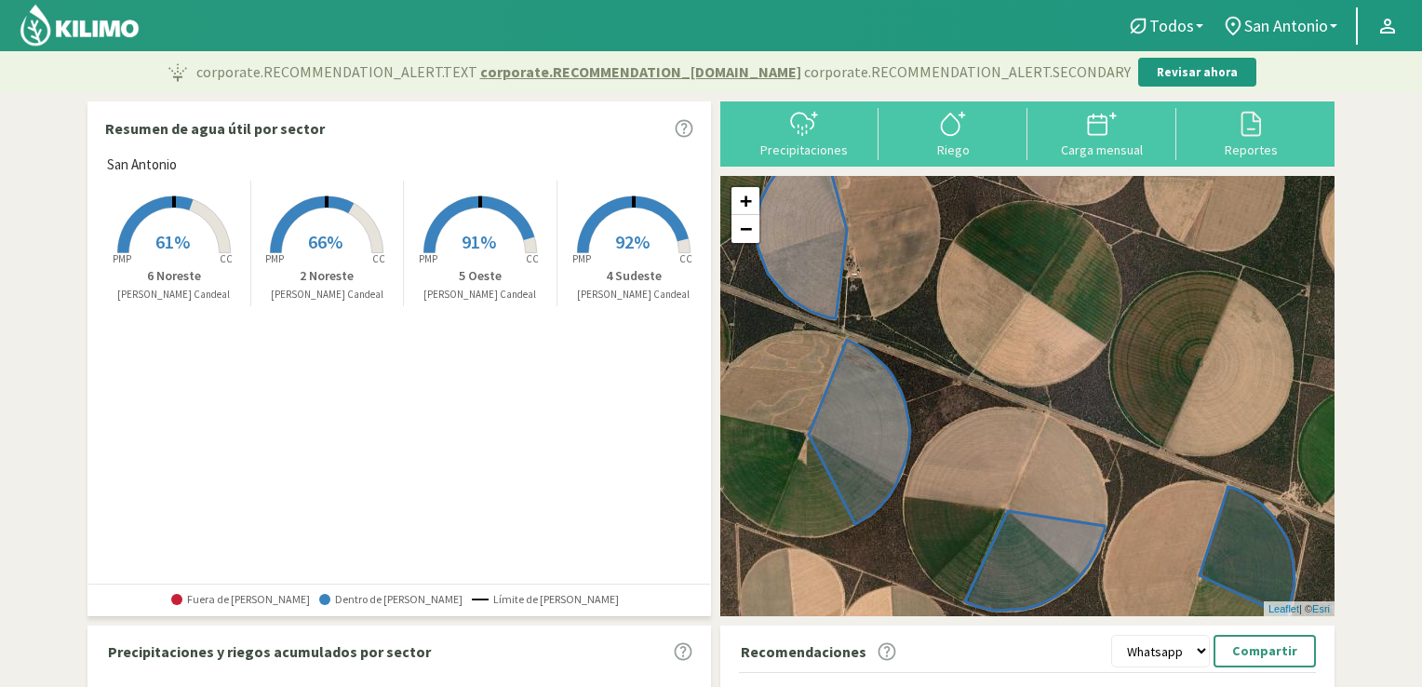
click at [320, 222] on rect at bounding box center [326, 255] width 149 height 149
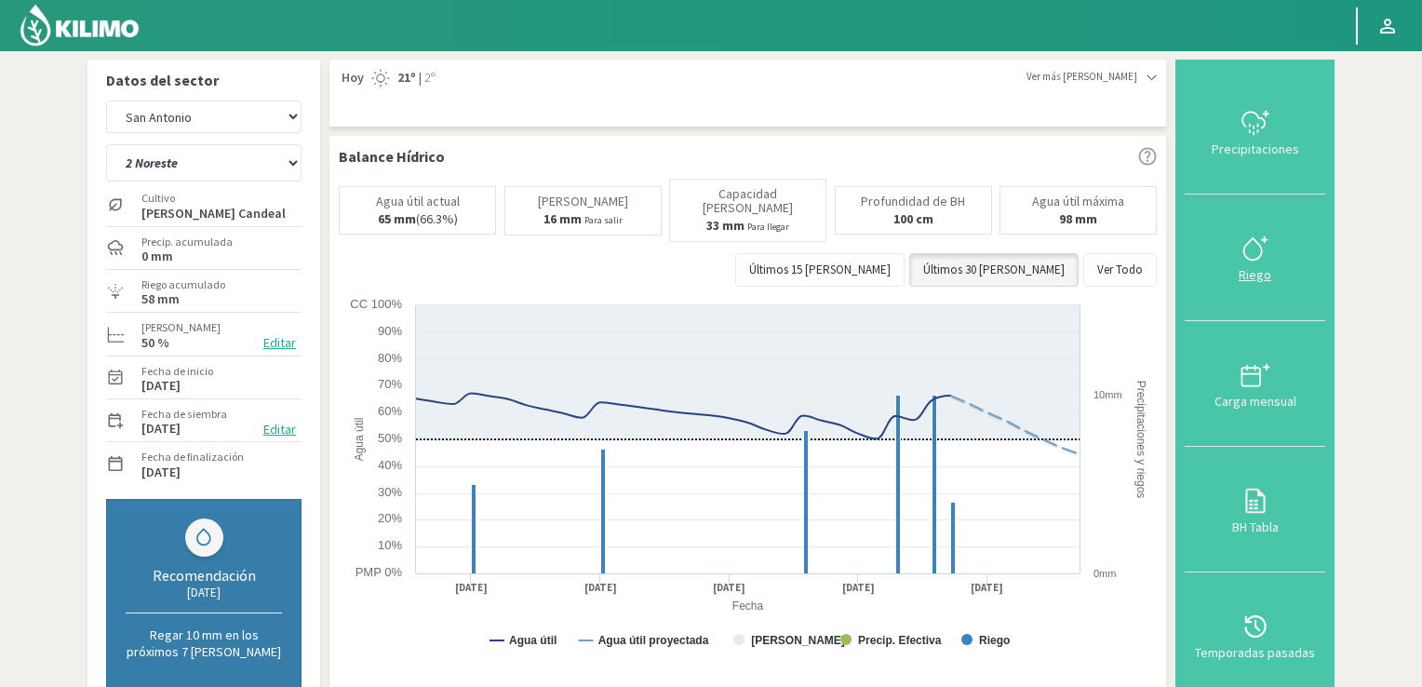
click at [1254, 250] on icon at bounding box center [1255, 249] width 30 height 30
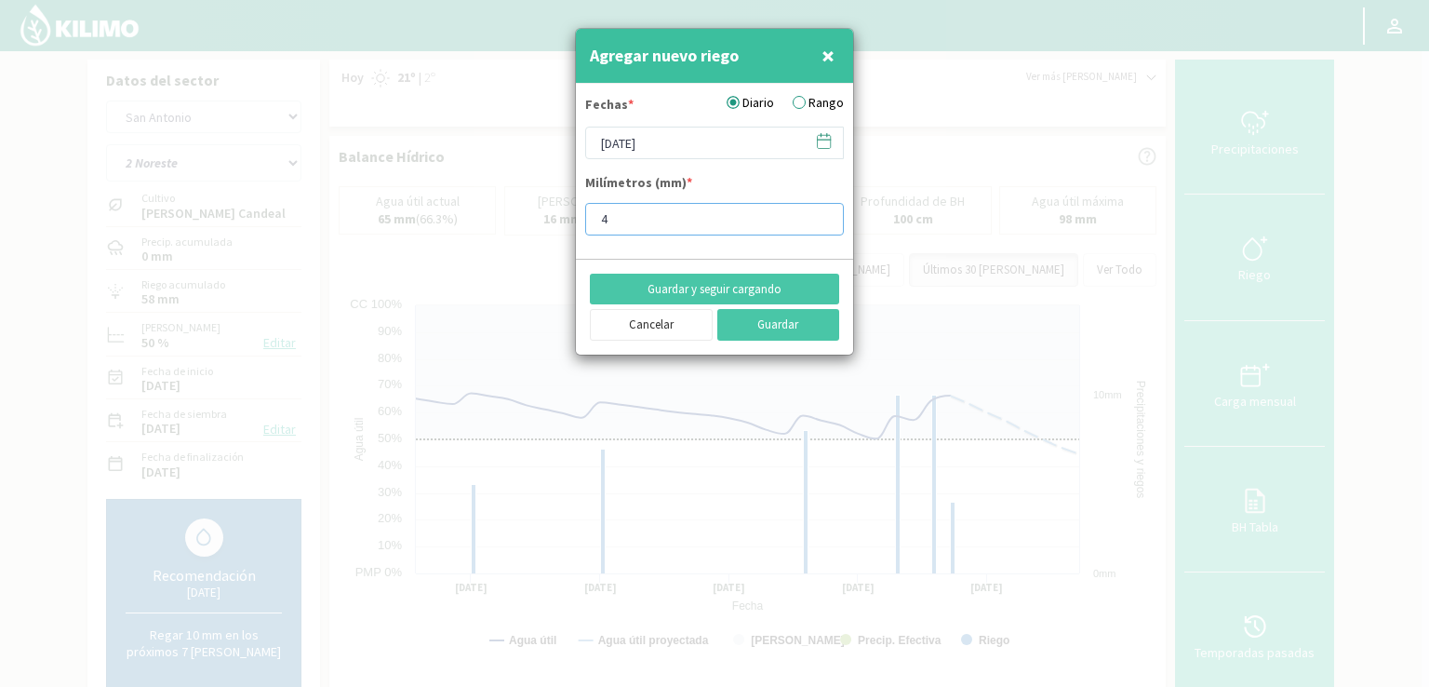
click at [642, 217] on input "4" at bounding box center [714, 219] width 259 height 33
type input "8"
click at [759, 324] on button "Guardar" at bounding box center [778, 325] width 123 height 32
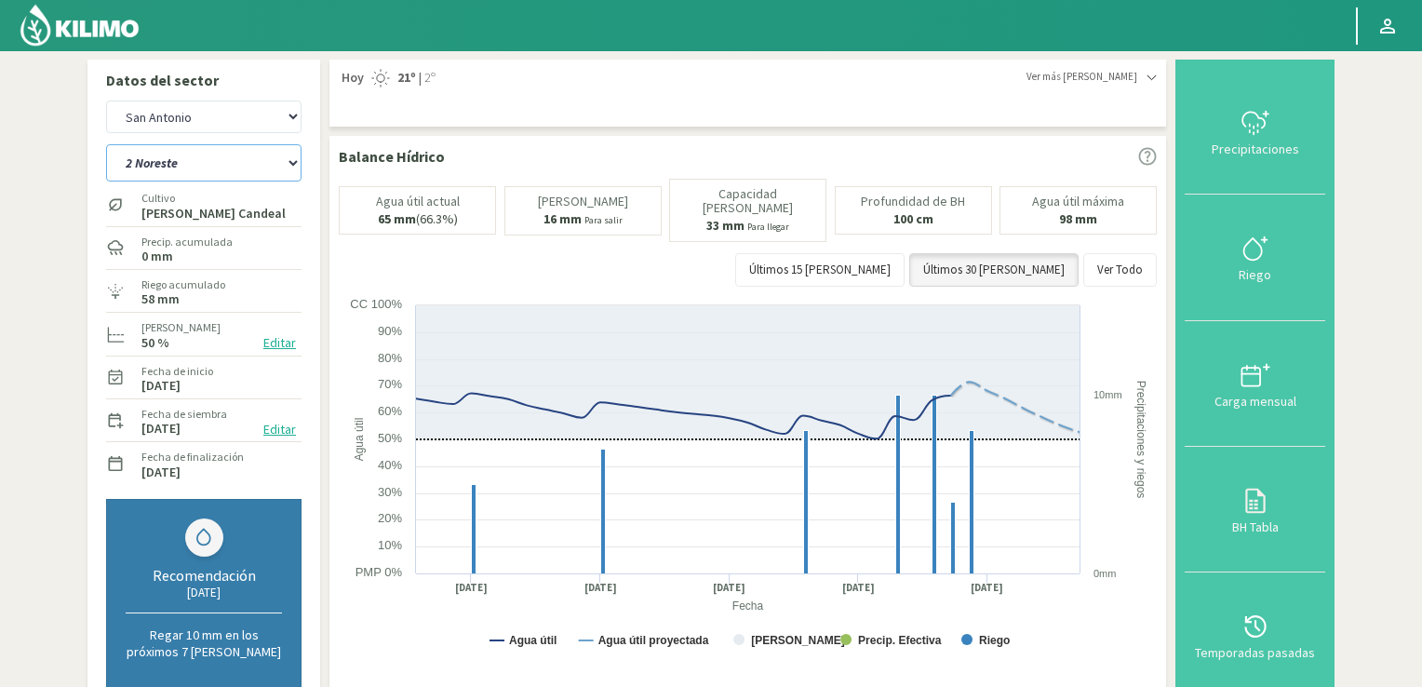
click at [292, 163] on select "2 Noreste 4 Sudeste 5 Oeste 6 Noreste" at bounding box center [203, 162] width 195 height 37
select select "1: Object"
click at [106, 144] on select "2 Noreste 4 Sudeste 5 Oeste 6 Noreste" at bounding box center [203, 162] width 195 height 37
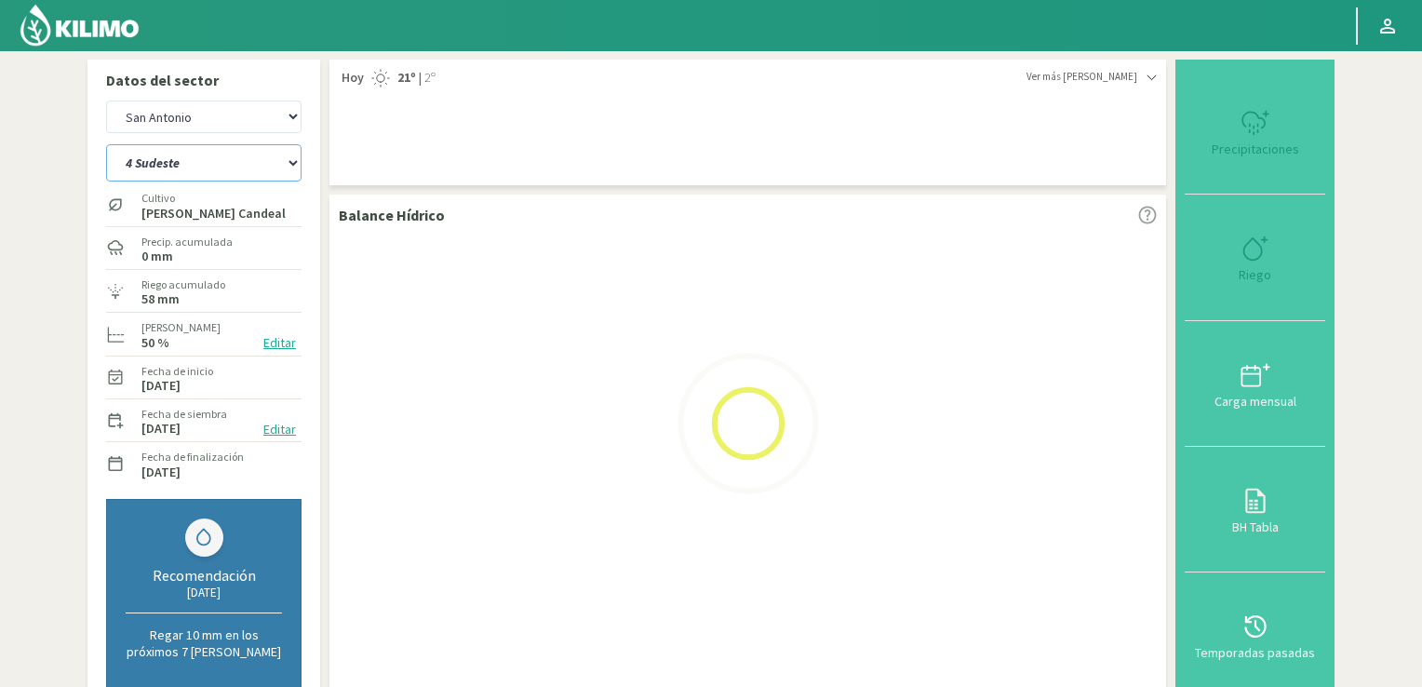
select select "2: Object"
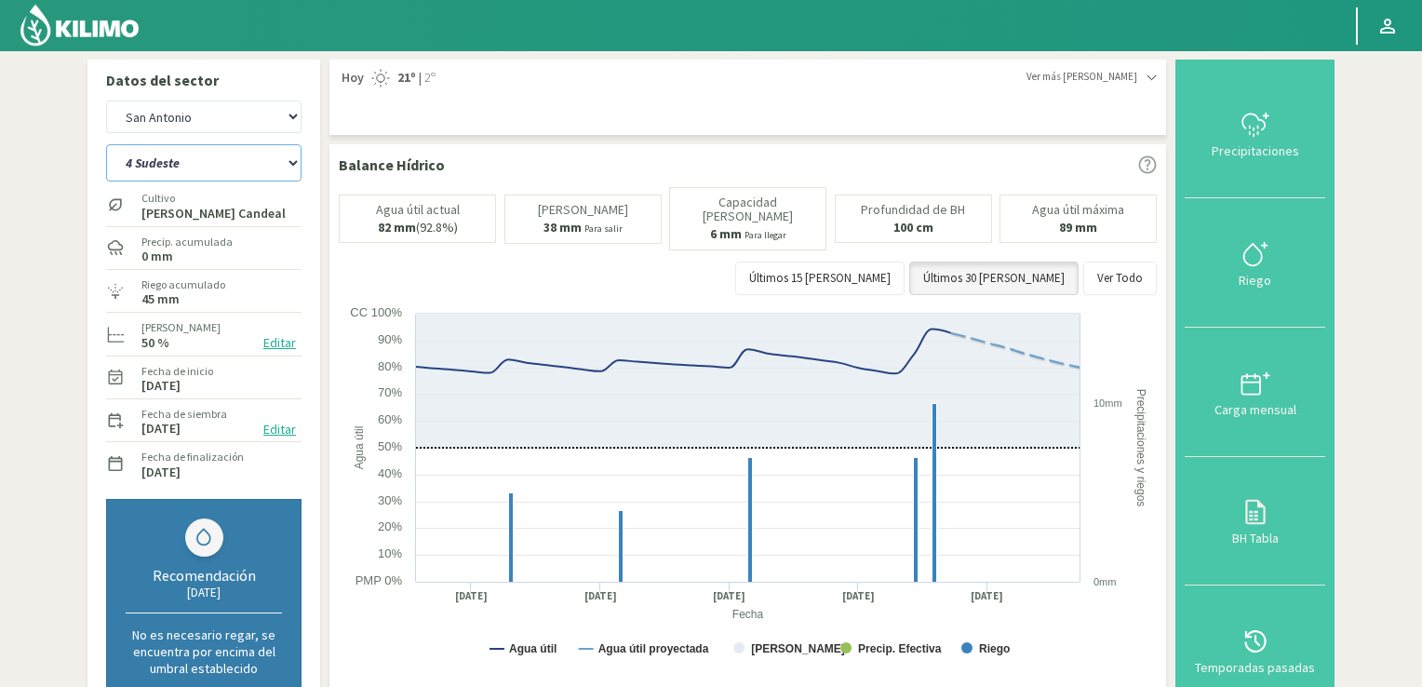
click at [293, 163] on select "2 Noreste 4 Sudeste 5 Oeste 6 Noreste" at bounding box center [203, 162] width 195 height 37
select select "7: Object"
click at [106, 144] on select "2 Noreste 4 Sudeste 5 Oeste 6 Noreste" at bounding box center [203, 162] width 195 height 37
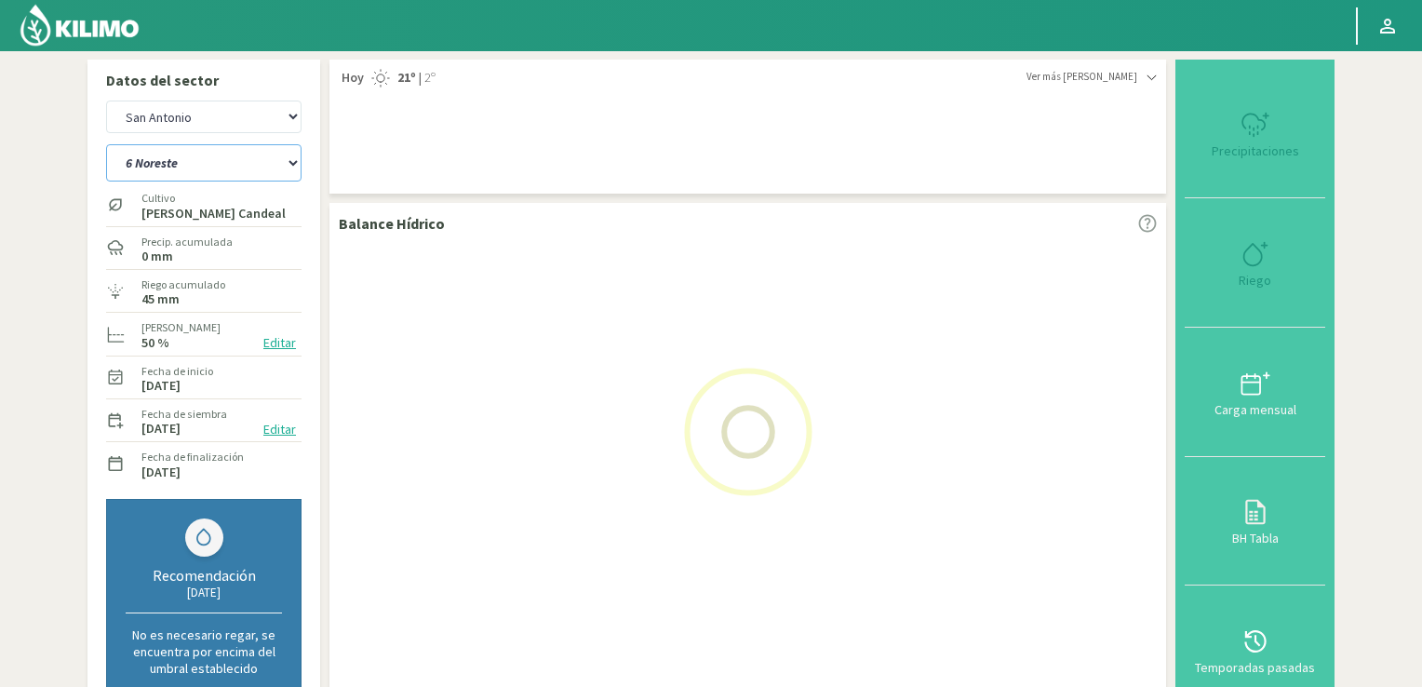
select select "4: Object"
select select "11: Object"
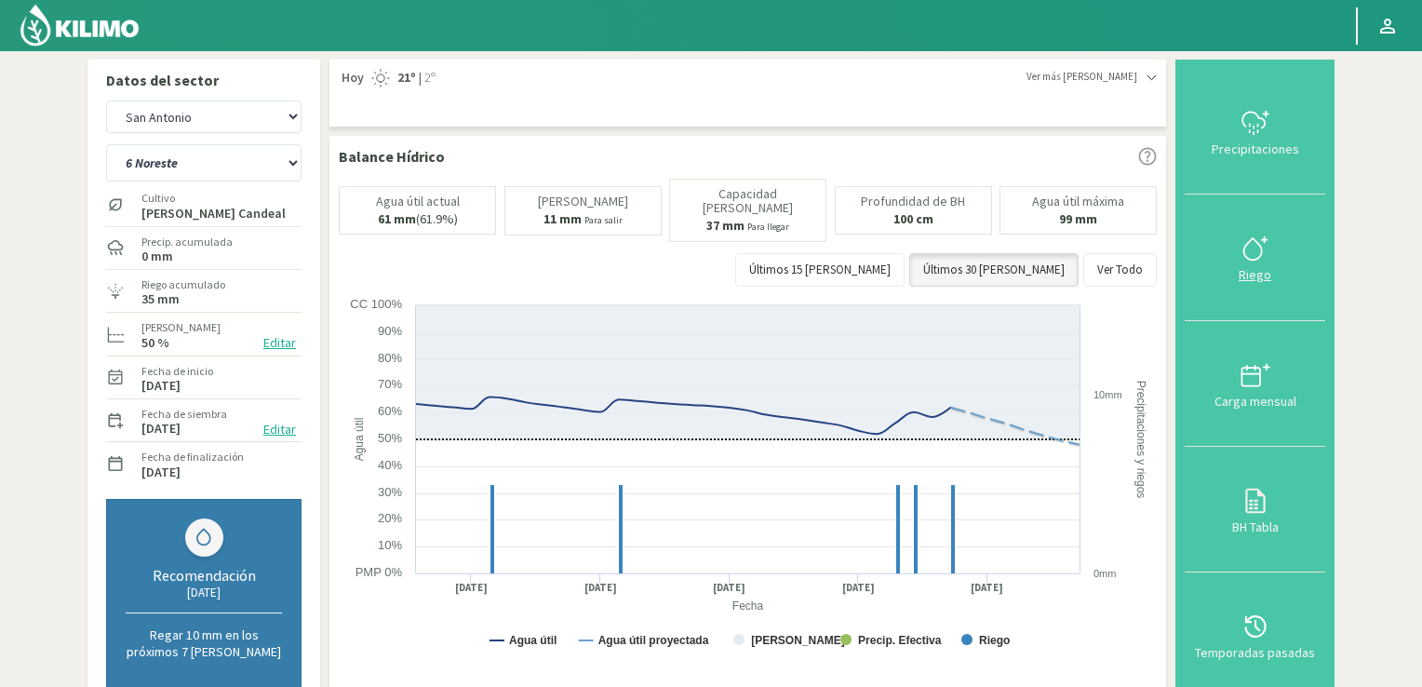
click at [1256, 258] on icon at bounding box center [1255, 249] width 30 height 30
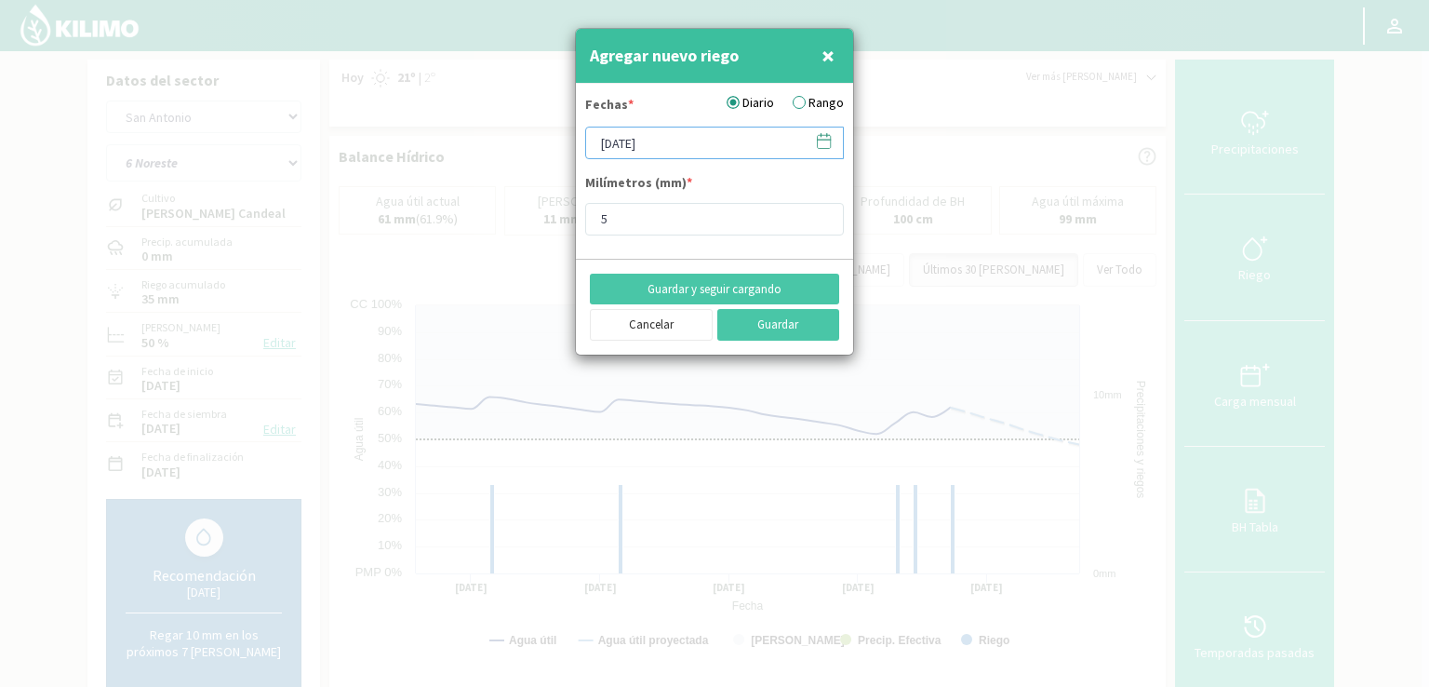
click at [723, 140] on input "[DATE]" at bounding box center [714, 143] width 259 height 33
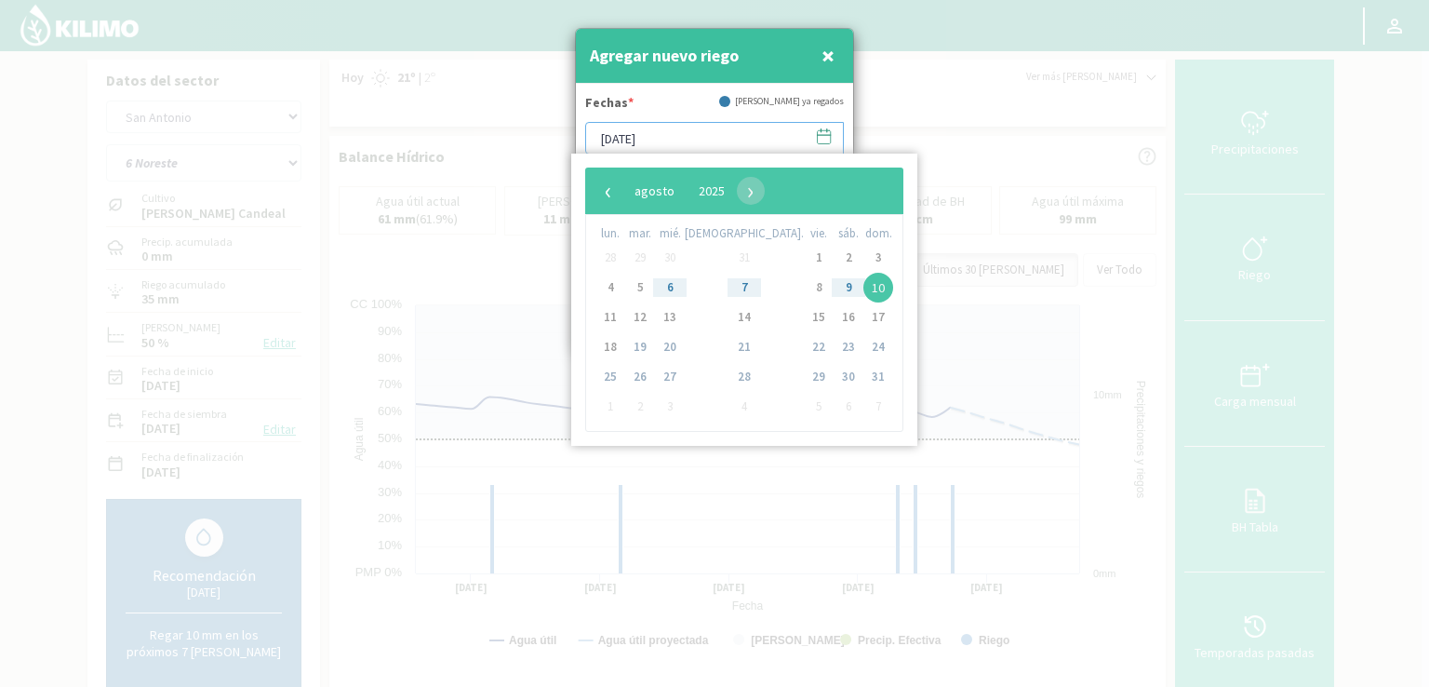
click at [723, 140] on input "[DATE]" at bounding box center [714, 138] width 259 height 33
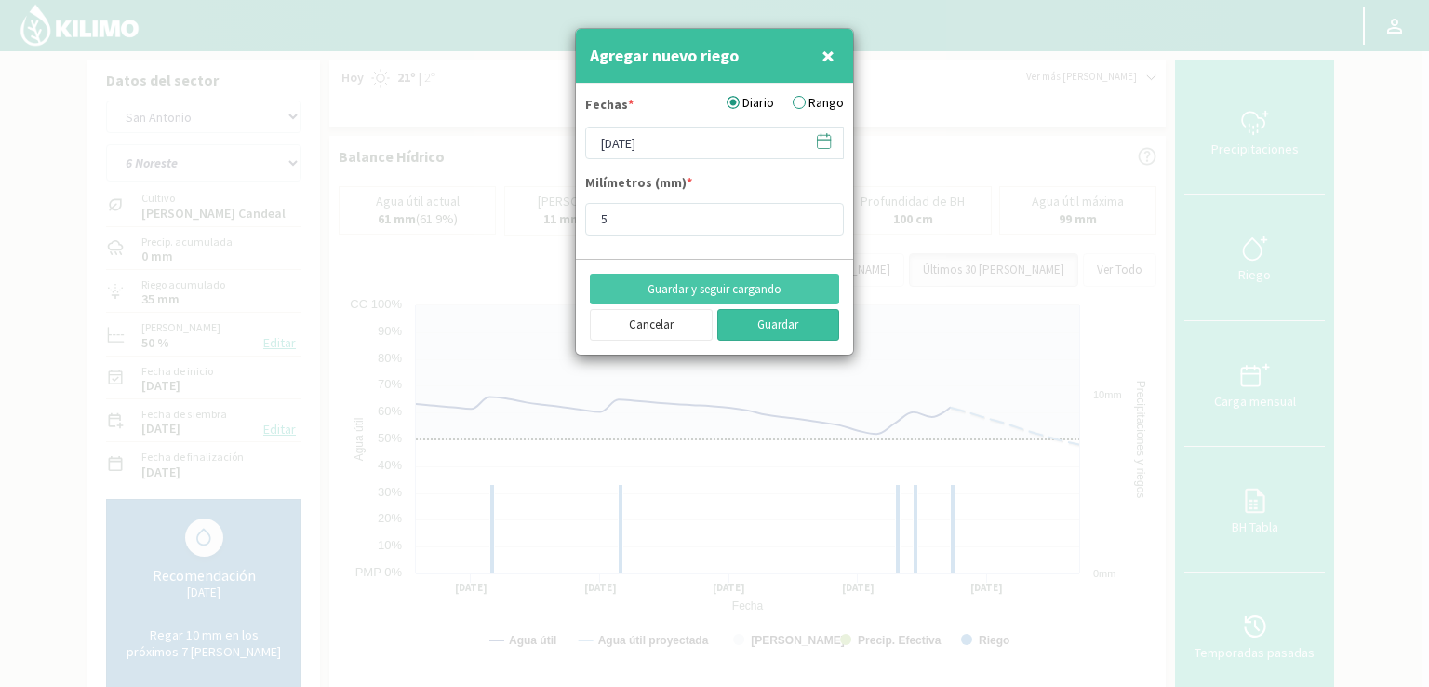
click at [812, 321] on button "Guardar" at bounding box center [778, 325] width 123 height 32
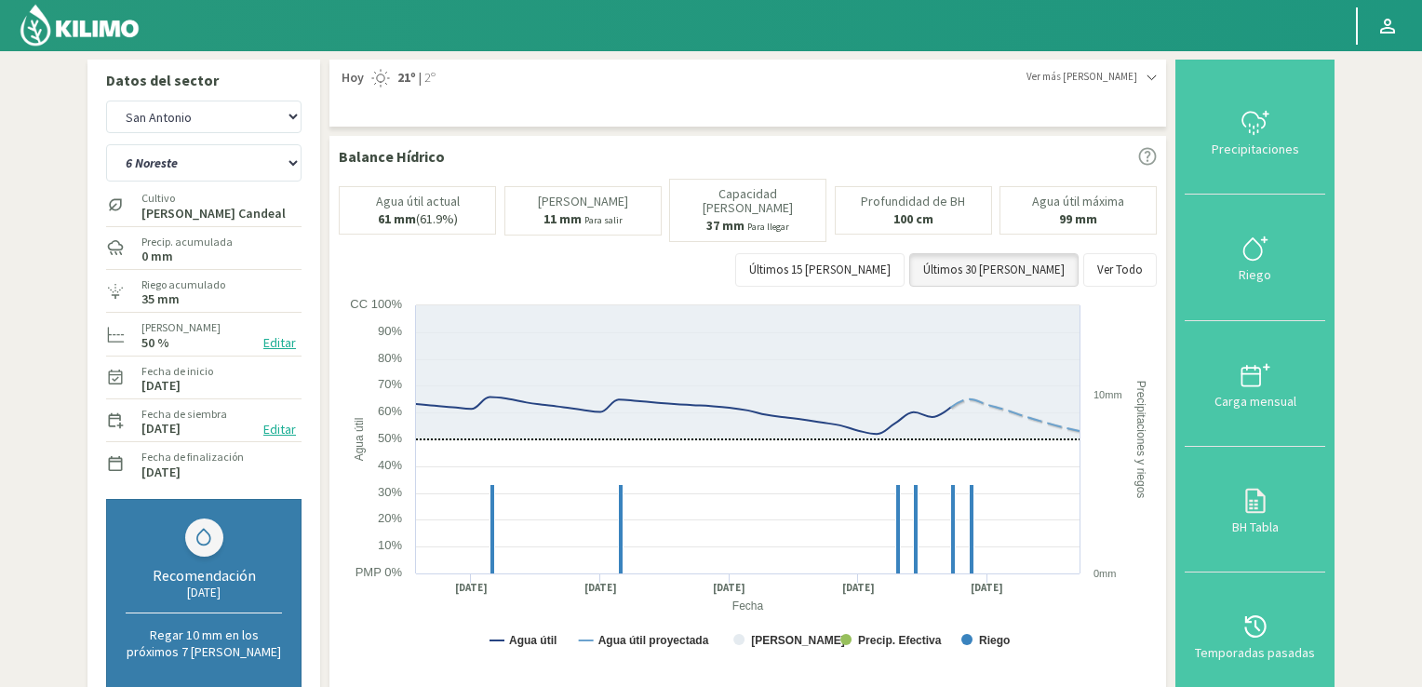
click at [97, 28] on img at bounding box center [80, 25] width 122 height 45
